Goal: Find specific page/section: Find specific page/section

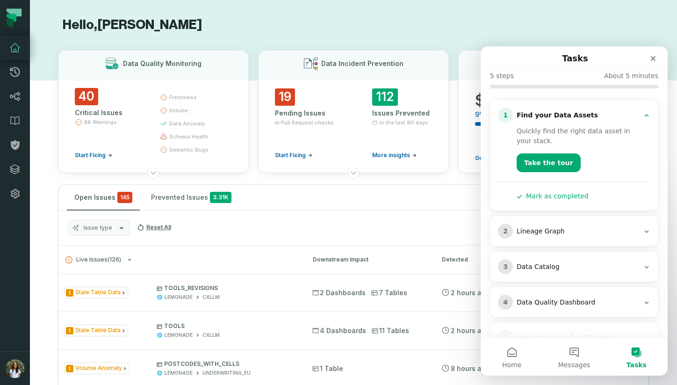
scroll to position [63, 0]
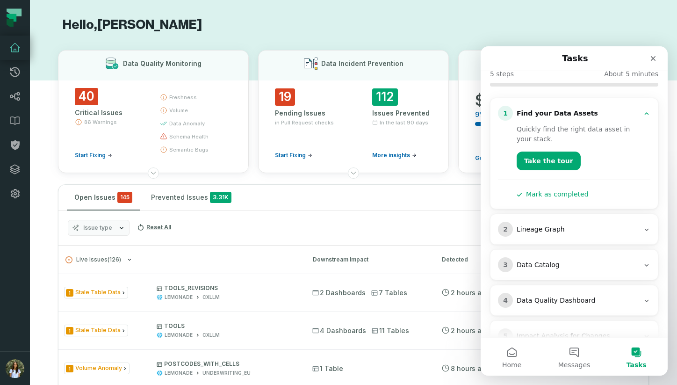
click at [643, 265] on icon "Intercom messenger" at bounding box center [646, 265] width 7 height 7
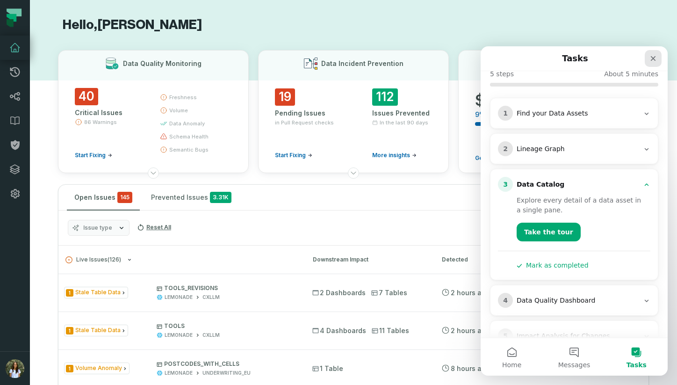
click at [651, 65] on div "Close" at bounding box center [653, 58] width 17 height 17
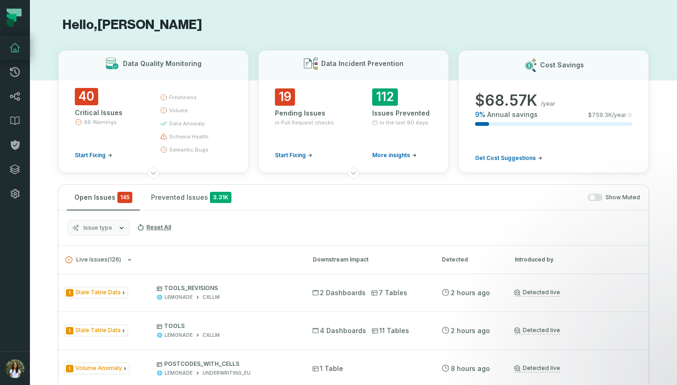
scroll to position [0, 0]
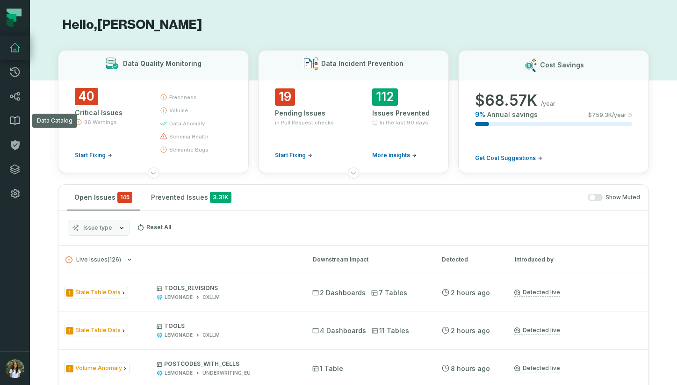
click at [13, 117] on icon at bounding box center [15, 121] width 8 height 8
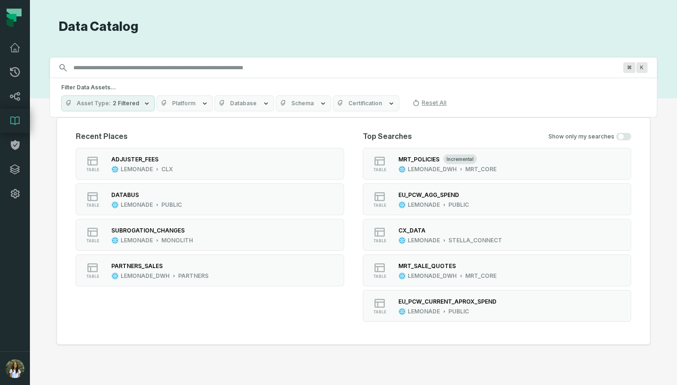
click at [277, 69] on input "Discovery Provider cmdk menu" at bounding box center [345, 67] width 555 height 15
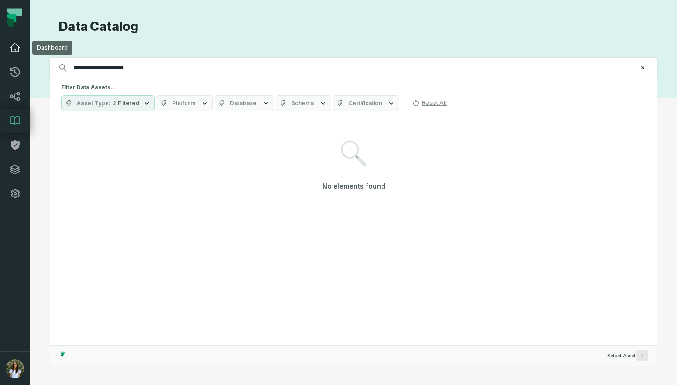
type input "**********"
click at [14, 42] on icon at bounding box center [14, 47] width 11 height 11
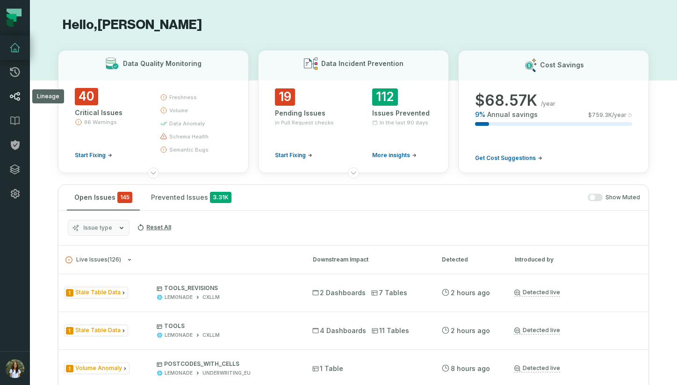
click at [12, 98] on icon at bounding box center [14, 96] width 11 height 11
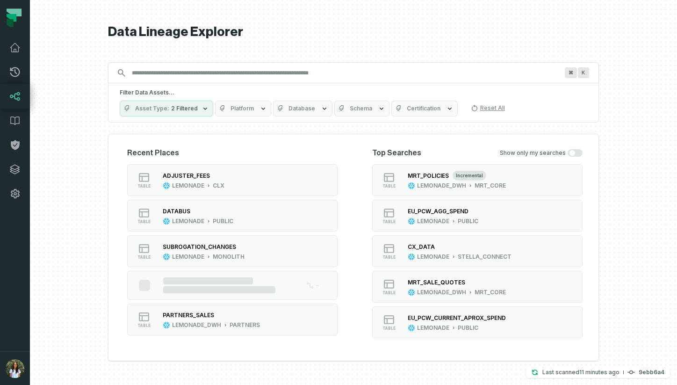
click at [147, 68] on input "Discovery Provider cmdk menu" at bounding box center [345, 72] width 438 height 15
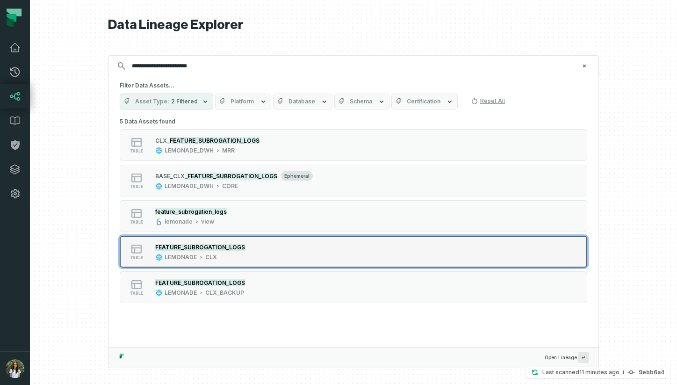
type input "**********"
click at [269, 259] on div "table FEATURE_SUBROGATION_LOGS LEMONADE CLX" at bounding box center [239, 251] width 234 height 19
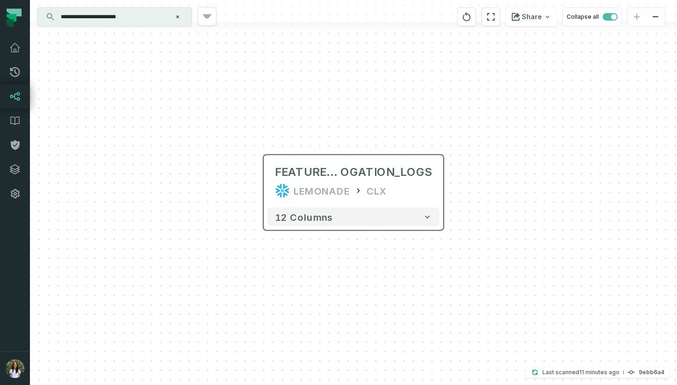
click at [346, 228] on div "12 columns" at bounding box center [354, 217] width 180 height 26
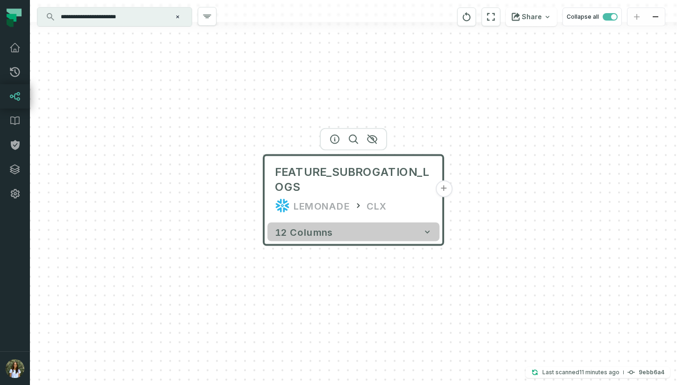
click at [348, 237] on button "12 columns" at bounding box center [354, 232] width 172 height 19
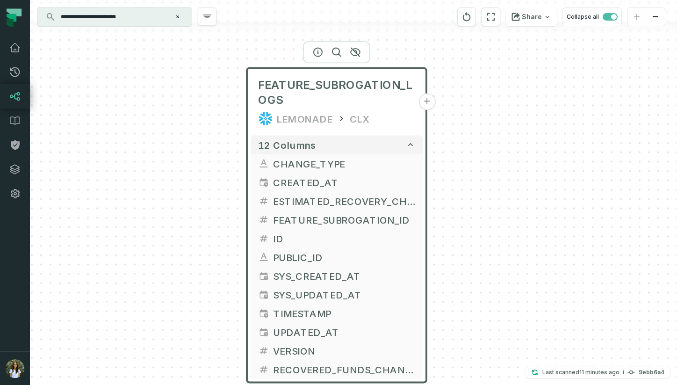
drag, startPoint x: 350, startPoint y: 212, endPoint x: 333, endPoint y: 125, distance: 88.7
click at [333, 125] on div "LEMONADE CLX" at bounding box center [336, 118] width 157 height 15
click at [428, 218] on button "+" at bounding box center [427, 219] width 17 height 17
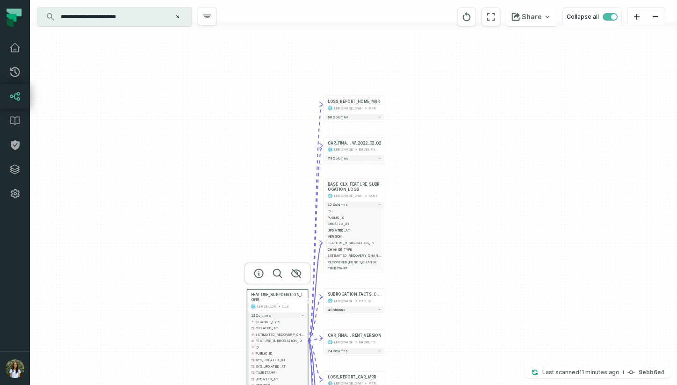
drag, startPoint x: 423, startPoint y: 89, endPoint x: 424, endPoint y: 148, distance: 58.9
click at [424, 148] on div "+ LOSS_REPORT_HOME_MRR LEMONADE_DWH MRR + 60 columns + CAR_FINANCE_LOSS_REPORT_…" at bounding box center [353, 192] width 647 height 385
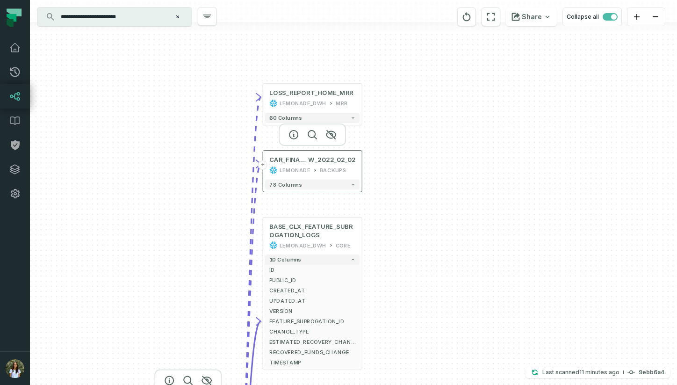
click at [317, 173] on div "LEMONADE BACKUPS" at bounding box center [312, 170] width 87 height 8
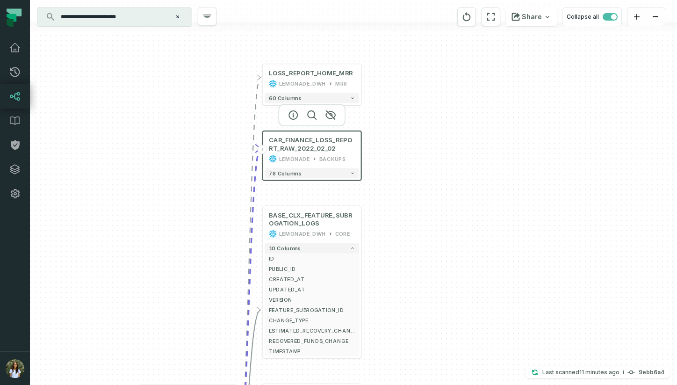
drag, startPoint x: 451, startPoint y: 153, endPoint x: 454, endPoint y: 50, distance: 103.9
click at [454, 50] on div "+ LOSS_REPORT_HOME_MRR LEMONADE_DWH MRR + 60 columns + CAR_FINANCE_LOSS_REPORT_…" at bounding box center [353, 192] width 647 height 385
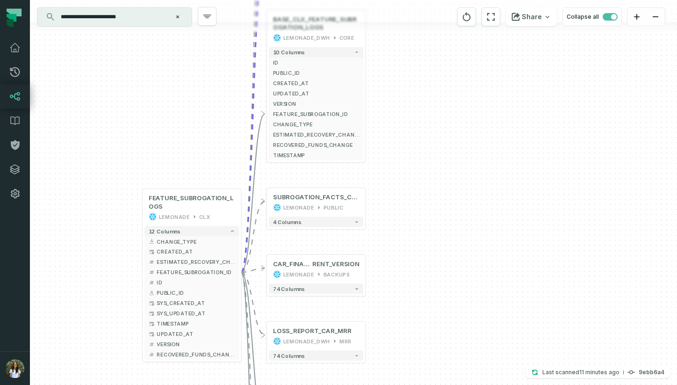
drag, startPoint x: 460, startPoint y: 200, endPoint x: 460, endPoint y: 88, distance: 112.3
click at [460, 88] on div "+ LOSS_REPORT_HOME_MRR LEMONADE_DWH MRR + 60 columns + CAR_FINANCE_LOSS_REPORT_…" at bounding box center [353, 192] width 647 height 385
click at [314, 209] on div "LEMONADE PUBLIC" at bounding box center [316, 207] width 87 height 8
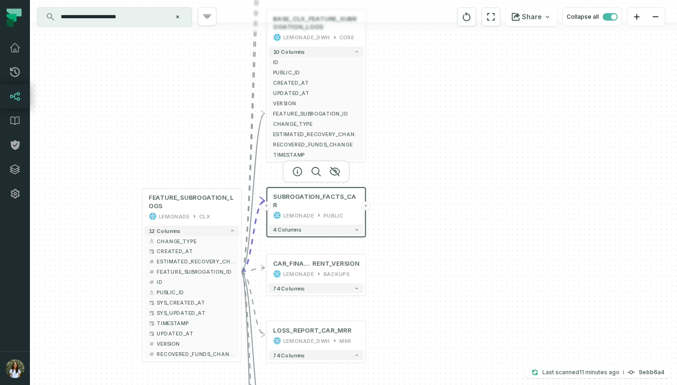
click at [331, 227] on div "4 columns" at bounding box center [316, 230] width 99 height 15
click at [332, 225] on button "4 columns" at bounding box center [316, 230] width 95 height 10
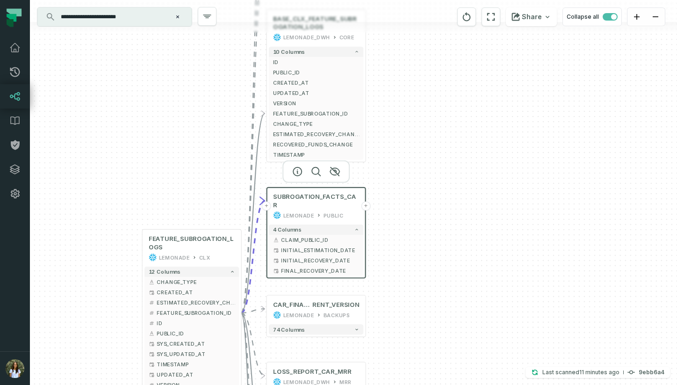
click at [367, 204] on button "+" at bounding box center [365, 205] width 9 height 9
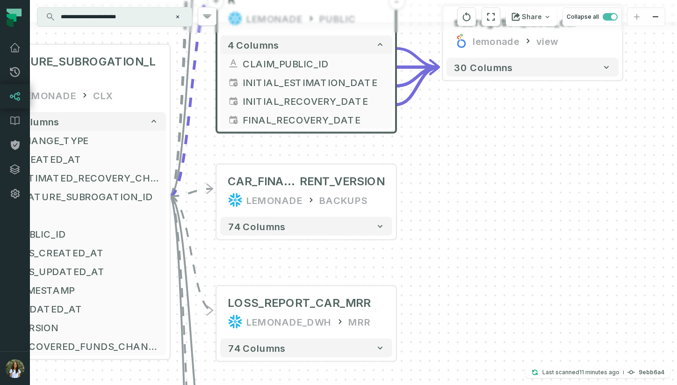
drag, startPoint x: 354, startPoint y: 292, endPoint x: 533, endPoint y: 131, distance: 240.8
click at [533, 131] on div "+ subrogation_facts_car lemonade view + 30 columns + LOSS_REPORT_HOME_MRR LEMON…" at bounding box center [353, 192] width 647 height 385
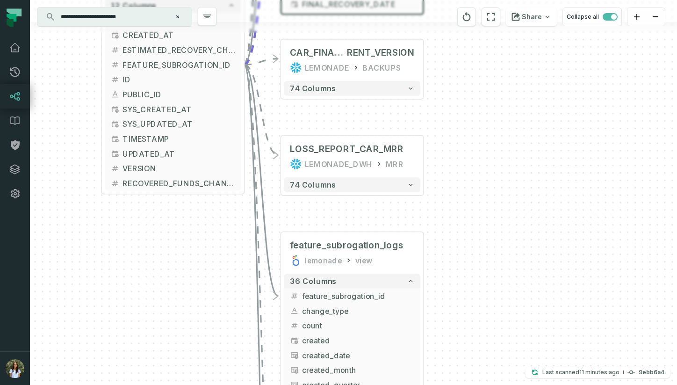
drag, startPoint x: 530, startPoint y: 238, endPoint x: 530, endPoint y: 116, distance: 121.6
click at [530, 116] on div "+ subrogation_facts_car lemonade view + 30 columns + LOSS_REPORT_HOME_MRR LEMON…" at bounding box center [353, 192] width 647 height 385
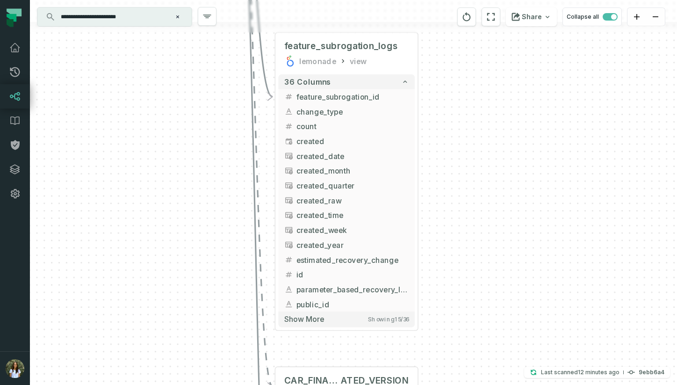
drag, startPoint x: 531, startPoint y: 213, endPoint x: 526, endPoint y: -5, distance: 218.5
click at [526, 0] on html "Pull Requests Dashboard Lineage Data Catalog Policies Integrations Settings [PE…" at bounding box center [338, 192] width 677 height 385
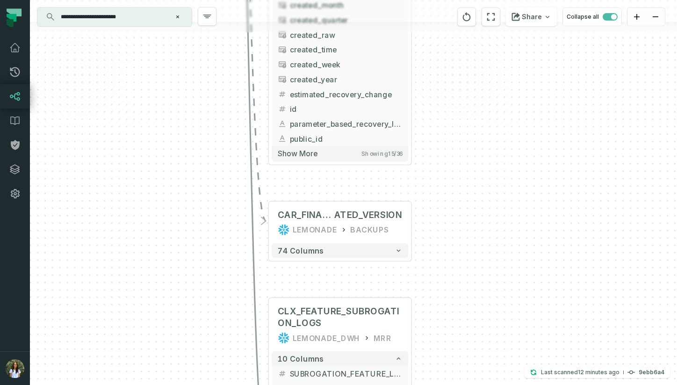
drag, startPoint x: 516, startPoint y: 162, endPoint x: 509, endPoint y: 24, distance: 138.2
click at [509, 24] on div "+ subrogation_facts_car lemonade view + 30 columns + LOSS_REPORT_HOME_MRR LEMON…" at bounding box center [353, 192] width 647 height 385
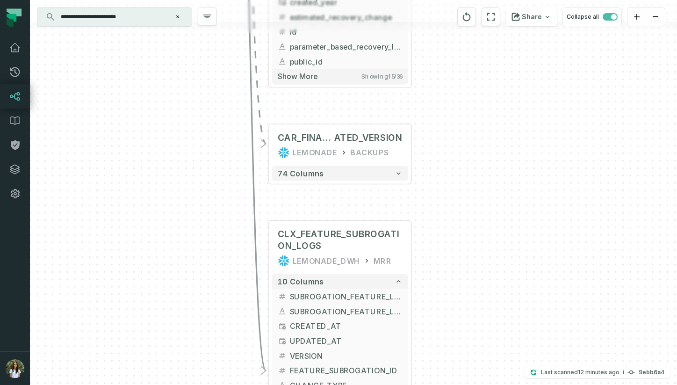
drag, startPoint x: 504, startPoint y: 189, endPoint x: 502, endPoint y: 92, distance: 97.3
click at [502, 92] on div "+ subrogation_facts_car lemonade view + 30 columns + LOSS_REPORT_HOME_MRR LEMON…" at bounding box center [353, 192] width 647 height 385
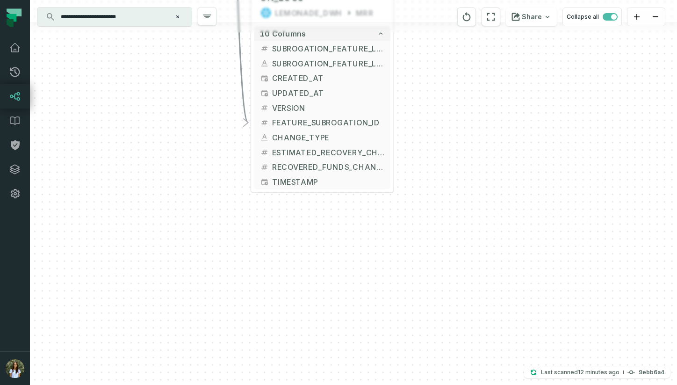
drag, startPoint x: 513, startPoint y: 225, endPoint x: 496, endPoint y: -2, distance: 227.6
click at [496, 0] on html "Pull Requests Dashboard Lineage Data Catalog Policies Integrations Settings [PE…" at bounding box center [338, 192] width 677 height 385
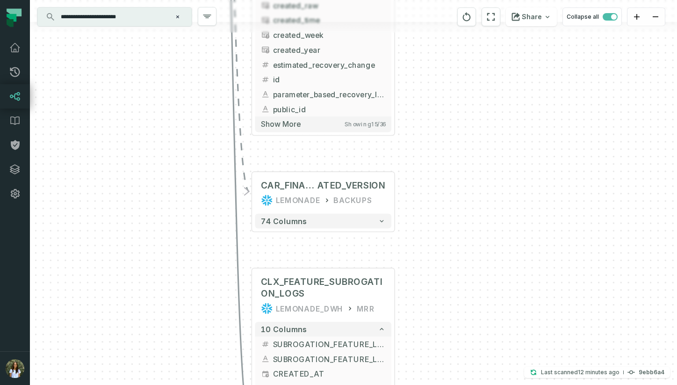
drag, startPoint x: 482, startPoint y: 89, endPoint x: 483, endPoint y: 385, distance: 295.7
click at [483, 385] on div "+ subrogation_facts_car lemonade view + 30 columns + LOSS_REPORT_HOME_MRR LEMON…" at bounding box center [353, 192] width 647 height 385
drag, startPoint x: 114, startPoint y: 18, endPoint x: 144, endPoint y: 16, distance: 29.5
click at [144, 16] on input "**********" at bounding box center [113, 16] width 117 height 15
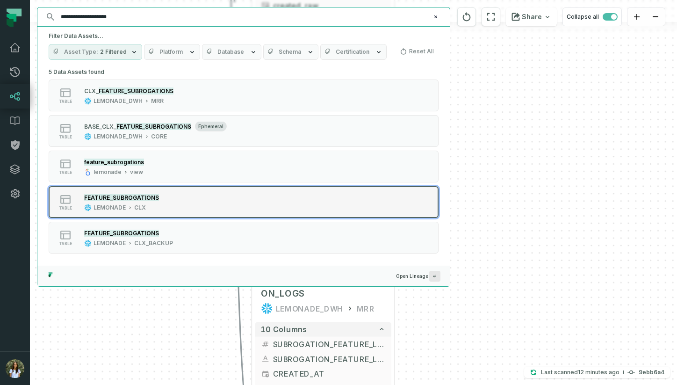
click at [196, 210] on div "table FEATURE_SUBROGATIONS LEMONADE CLX" at bounding box center [168, 202] width 234 height 19
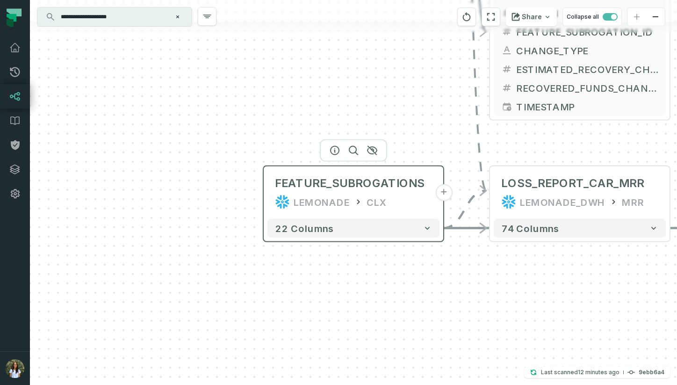
click at [444, 195] on button "+" at bounding box center [444, 192] width 17 height 17
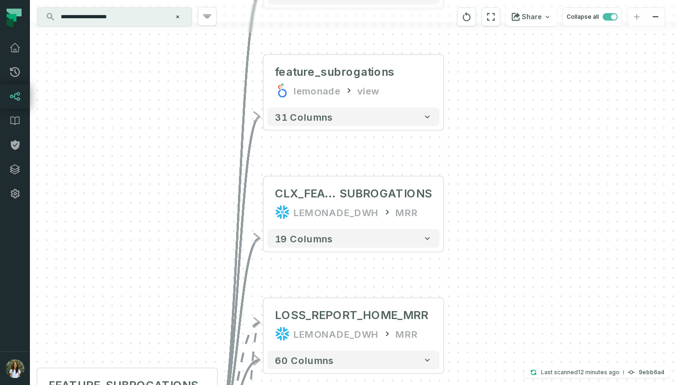
drag, startPoint x: 546, startPoint y: 230, endPoint x: 546, endPoint y: 96, distance: 133.8
click at [546, 96] on div "- BASE_CLX_FEATURE_ SUBROGATIONS LEMONADE_DWH CORE + 13 columns + feature_subro…" at bounding box center [353, 192] width 647 height 385
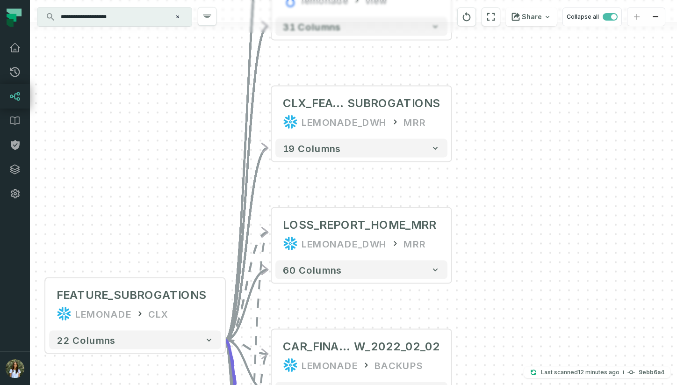
drag, startPoint x: 546, startPoint y: 189, endPoint x: 554, endPoint y: 96, distance: 93.0
click at [554, 96] on div "- BASE_CLX_FEATURE_ SUBROGATIONS LEMONADE_DWH CORE + 13 columns + feature_subro…" at bounding box center [353, 192] width 647 height 385
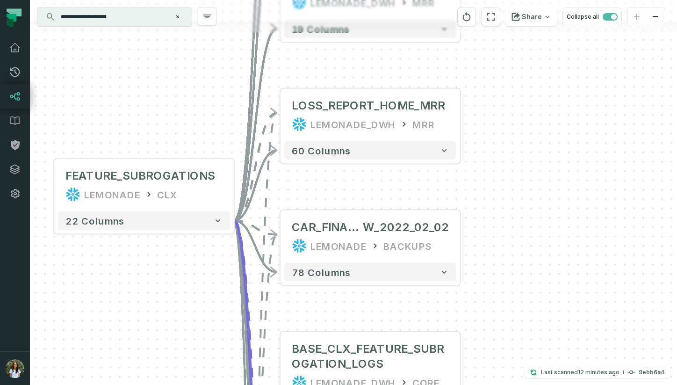
drag, startPoint x: 535, startPoint y: 239, endPoint x: 548, endPoint y: 94, distance: 146.1
click at [548, 94] on div "- BASE_CLX_FEATURE_ SUBROGATIONS LEMONADE_DWH CORE + 13 columns + feature_subro…" at bounding box center [353, 192] width 647 height 385
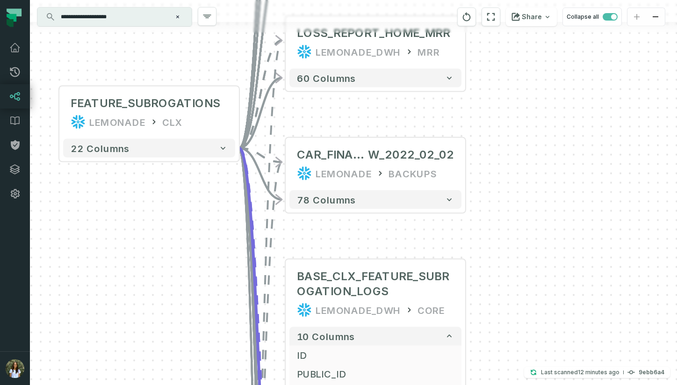
drag, startPoint x: 556, startPoint y: 213, endPoint x: 560, endPoint y: 78, distance: 134.8
click at [561, 78] on div "- BASE_CLX_FEATURE_ SUBROGATIONS LEMONADE_DWH CORE + 13 columns + feature_subro…" at bounding box center [353, 192] width 647 height 385
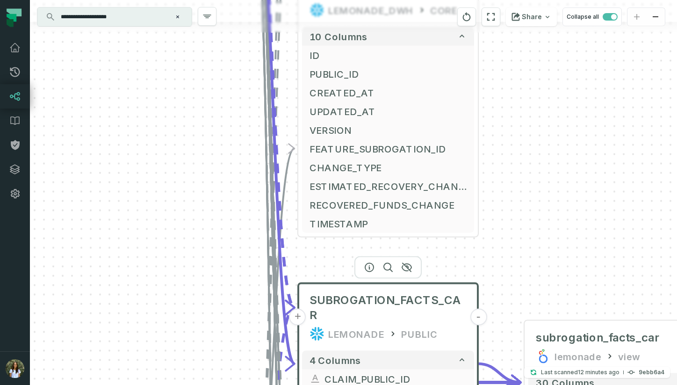
drag, startPoint x: 576, startPoint y: 210, endPoint x: 585, endPoint y: -4, distance: 214.0
click at [585, 0] on html "Pull Requests Dashboard Lineage Data Catalog Policies Integrations Settings [PE…" at bounding box center [338, 192] width 677 height 385
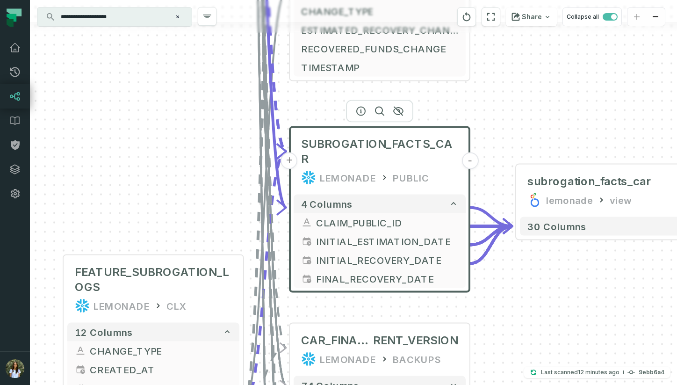
drag, startPoint x: 594, startPoint y: 155, endPoint x: 573, endPoint y: -17, distance: 173.0
click at [573, 0] on html "Pull Requests Dashboard Lineage Data Catalog Policies Integrations Settings [PE…" at bounding box center [338, 192] width 677 height 385
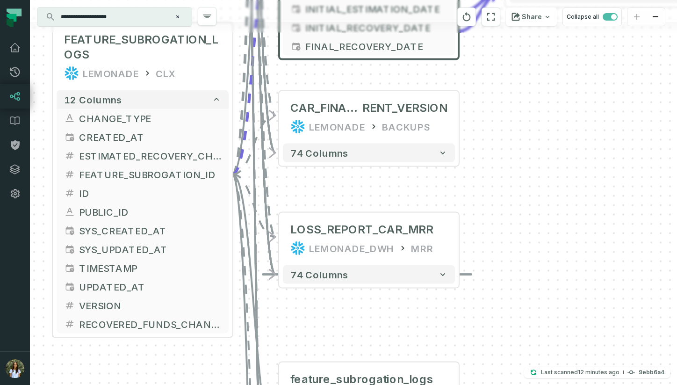
drag, startPoint x: 580, startPoint y: 286, endPoint x: 580, endPoint y: 70, distance: 216.1
click at [580, 70] on div "- BASE_CLX_FEATURE_ SUBROGATIONS LEMONADE_DWH CORE + 13 columns + feature_subro…" at bounding box center [353, 192] width 647 height 385
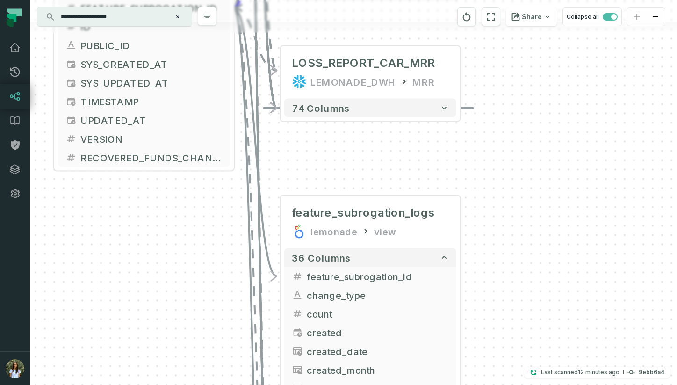
drag, startPoint x: 601, startPoint y: 207, endPoint x: 602, endPoint y: 45, distance: 161.9
click at [602, 45] on div "- BASE_CLX_FEATURE_ SUBROGATIONS LEMONADE_DWH CORE + 13 columns + feature_subro…" at bounding box center [353, 192] width 647 height 385
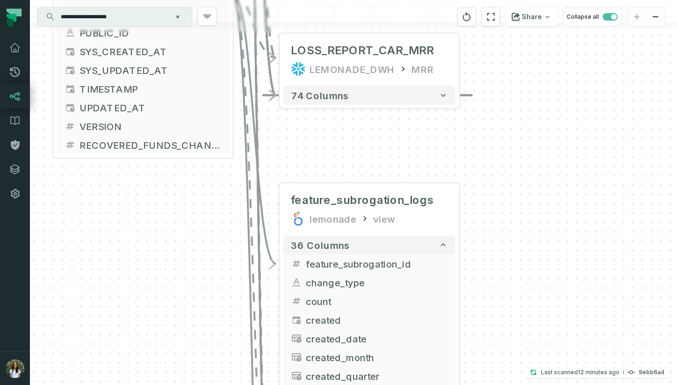
drag, startPoint x: 596, startPoint y: 91, endPoint x: 592, endPoint y: -133, distance: 224.6
click at [592, 0] on html "Pull Requests Dashboard Lineage Data Catalog Policies Integrations Settings [PE…" at bounding box center [338, 192] width 677 height 385
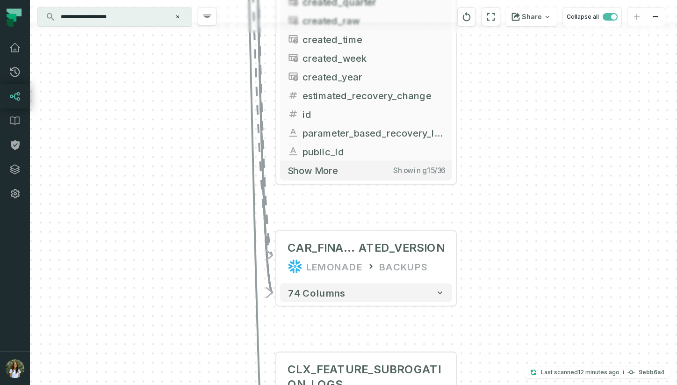
drag, startPoint x: 579, startPoint y: 183, endPoint x: 579, endPoint y: -4, distance: 186.7
click at [579, 0] on html "Pull Requests Dashboard Lineage Data Catalog Policies Integrations Settings [PE…" at bounding box center [338, 192] width 677 height 385
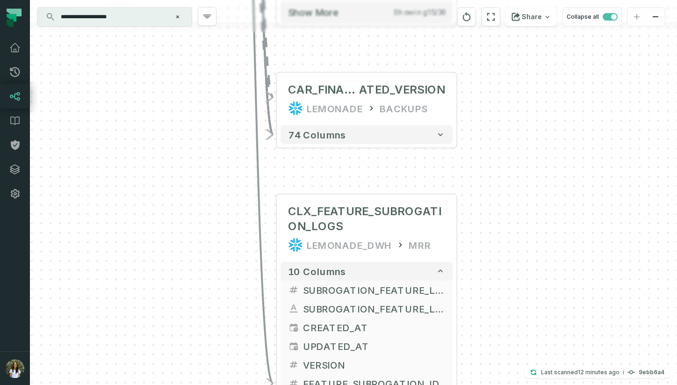
drag, startPoint x: 575, startPoint y: 160, endPoint x: 575, endPoint y: 36, distance: 124.0
click at [575, 36] on div "- BASE_CLX_FEATURE_ SUBROGATIONS LEMONADE_DWH CORE + 13 columns + feature_subro…" at bounding box center [353, 192] width 647 height 385
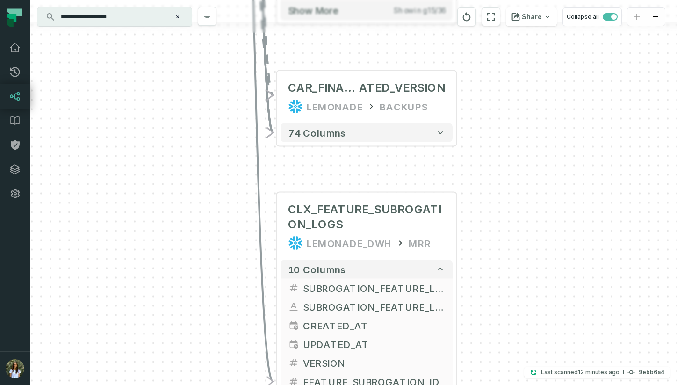
drag, startPoint x: 564, startPoint y: 192, endPoint x: 562, endPoint y: 77, distance: 115.1
click at [562, 79] on div "- BASE_CLX_FEATURE_ SUBROGATIONS LEMONADE_DWH CORE + 13 columns + feature_subro…" at bounding box center [353, 192] width 647 height 385
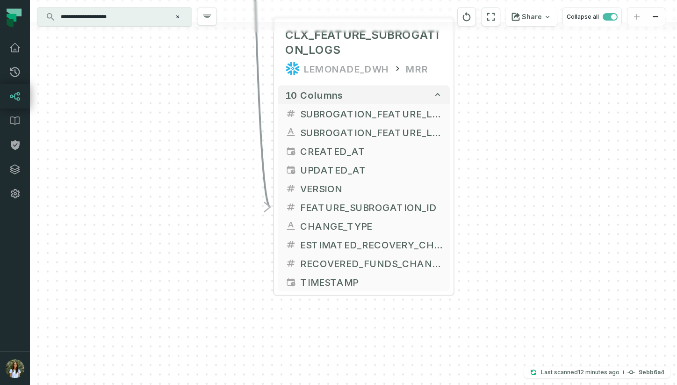
drag, startPoint x: 554, startPoint y: 220, endPoint x: 553, endPoint y: 81, distance: 138.5
click at [553, 81] on div "- BASE_CLX_FEATURE_ SUBROGATIONS LEMONADE_DWH CORE + 13 columns + feature_subro…" at bounding box center [353, 192] width 647 height 385
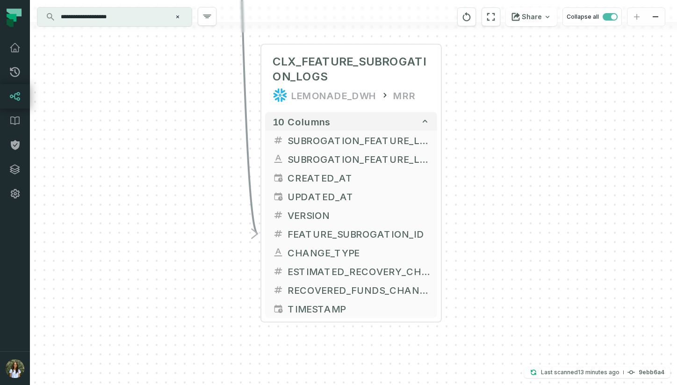
drag, startPoint x: 553, startPoint y: 81, endPoint x: 539, endPoint y: 188, distance: 107.6
click at [540, 189] on div "- BASE_CLX_FEATURE_ SUBROGATIONS LEMONADE_DWH CORE + 13 columns + feature_subro…" at bounding box center [353, 192] width 647 height 385
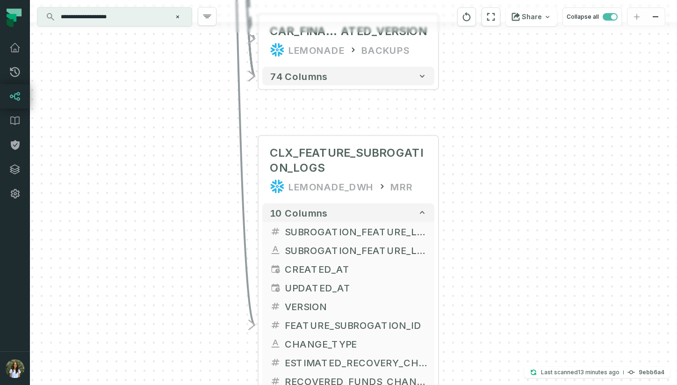
drag, startPoint x: 552, startPoint y: 161, endPoint x: 527, endPoint y: 342, distance: 183.2
click at [527, 342] on div "- BASE_CLX_FEATURE_ SUBROGATIONS LEMONADE_DWH CORE + 13 columns + feature_subro…" at bounding box center [353, 192] width 647 height 385
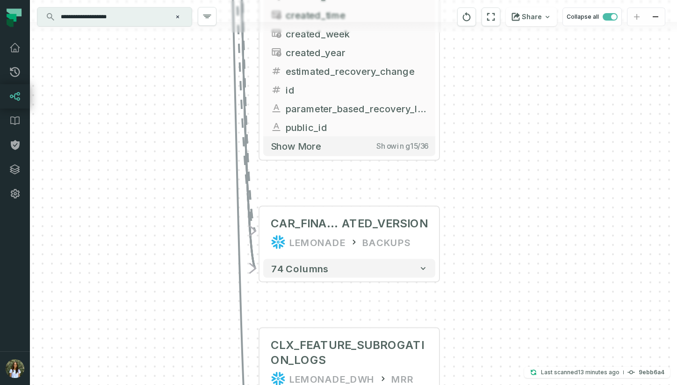
drag, startPoint x: 512, startPoint y: 191, endPoint x: 536, endPoint y: 292, distance: 104.3
click at [536, 292] on div "- BASE_CLX_FEATURE_ SUBROGATIONS LEMONADE_DWH CORE + 13 columns + feature_subro…" at bounding box center [353, 192] width 647 height 385
click at [81, 19] on input "**********" at bounding box center [113, 16] width 117 height 15
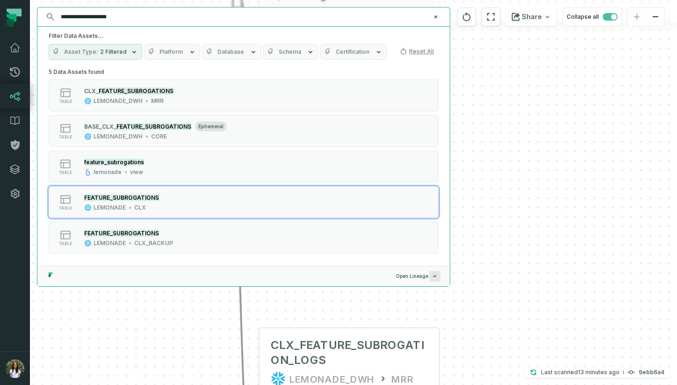
drag, startPoint x: 81, startPoint y: 19, endPoint x: 55, endPoint y: 16, distance: 25.9
click at [55, 16] on input "**********" at bounding box center [242, 16] width 375 height 15
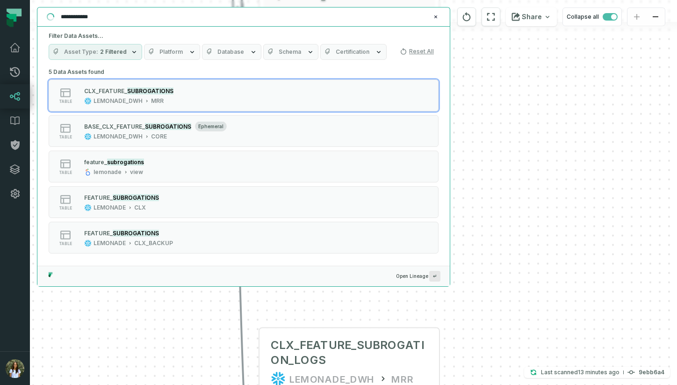
type input "**********"
click at [131, 54] on icon "button" at bounding box center [134, 51] width 7 height 7
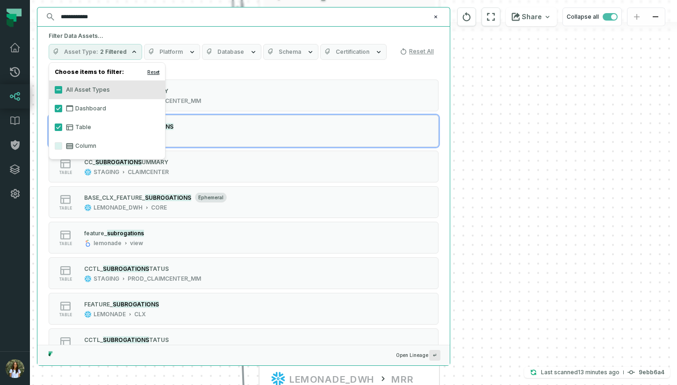
click at [153, 70] on button "Reset" at bounding box center [153, 71] width 12 height 7
click at [61, 87] on button "All Asset Types" at bounding box center [58, 89] width 7 height 7
click at [58, 108] on button "Dashboard" at bounding box center [58, 108] width 7 height 7
click at [58, 126] on button "Table" at bounding box center [58, 127] width 7 height 7
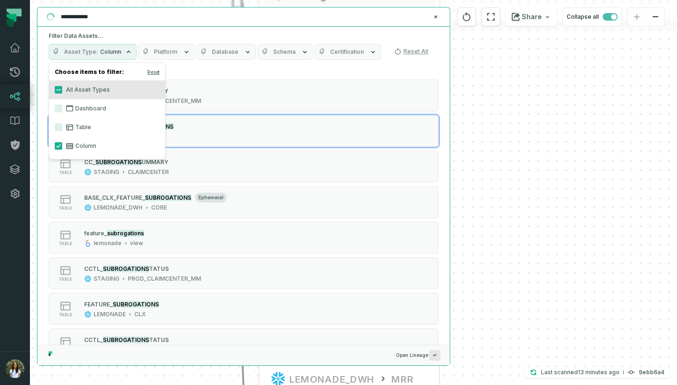
click at [139, 16] on input "**********" at bounding box center [242, 16] width 375 height 15
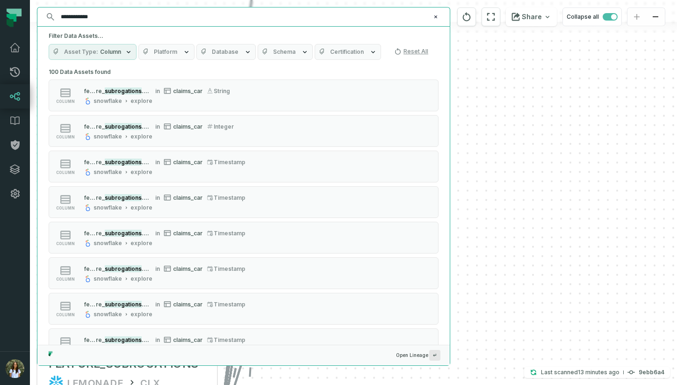
click at [169, 51] on span "Platform" at bounding box center [165, 51] width 23 height 7
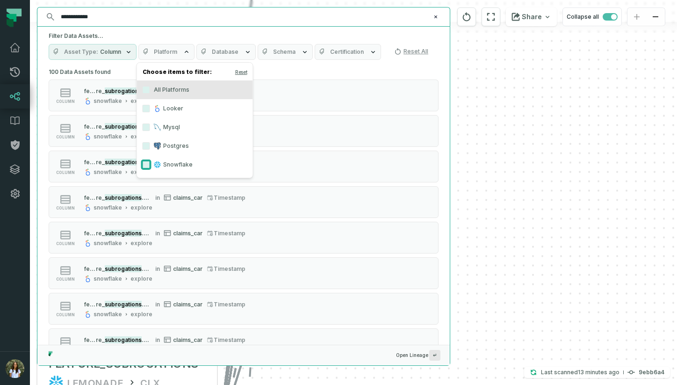
click at [149, 166] on button "Snowflake" at bounding box center [146, 164] width 7 height 7
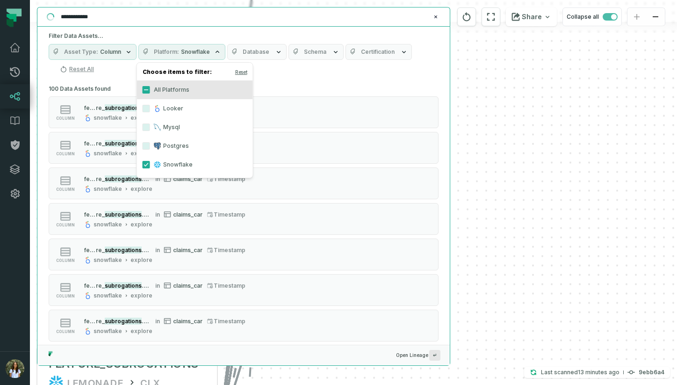
click at [229, 20] on input "**********" at bounding box center [242, 16] width 375 height 15
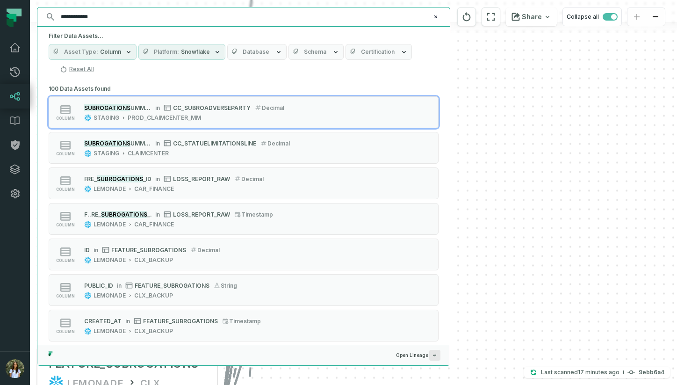
click at [269, 55] on button "Database" at bounding box center [256, 52] width 59 height 16
click at [317, 57] on button "Schema" at bounding box center [316, 52] width 55 height 16
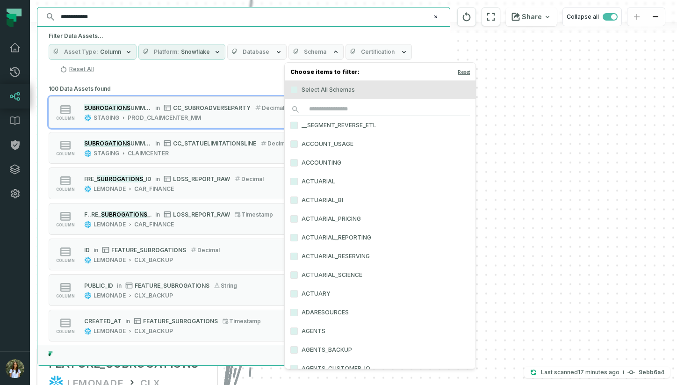
click at [379, 58] on button "Certification" at bounding box center [379, 52] width 66 height 16
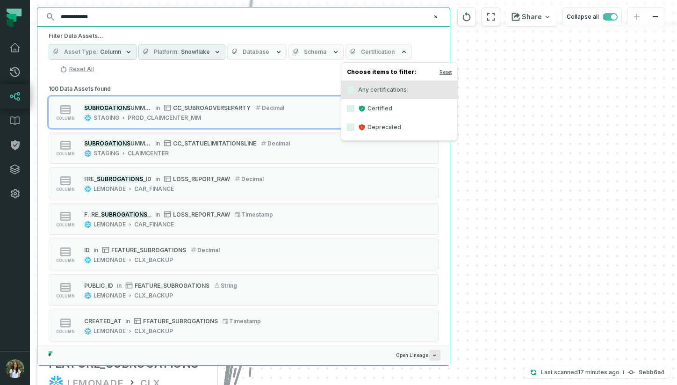
click at [496, 92] on div "- BASE_CLX_FEATURE_ SUBROGATIONS LEMONADE_DWH CORE + 13 columns + feature_subro…" at bounding box center [353, 192] width 647 height 385
